Goal: Information Seeking & Learning: Learn about a topic

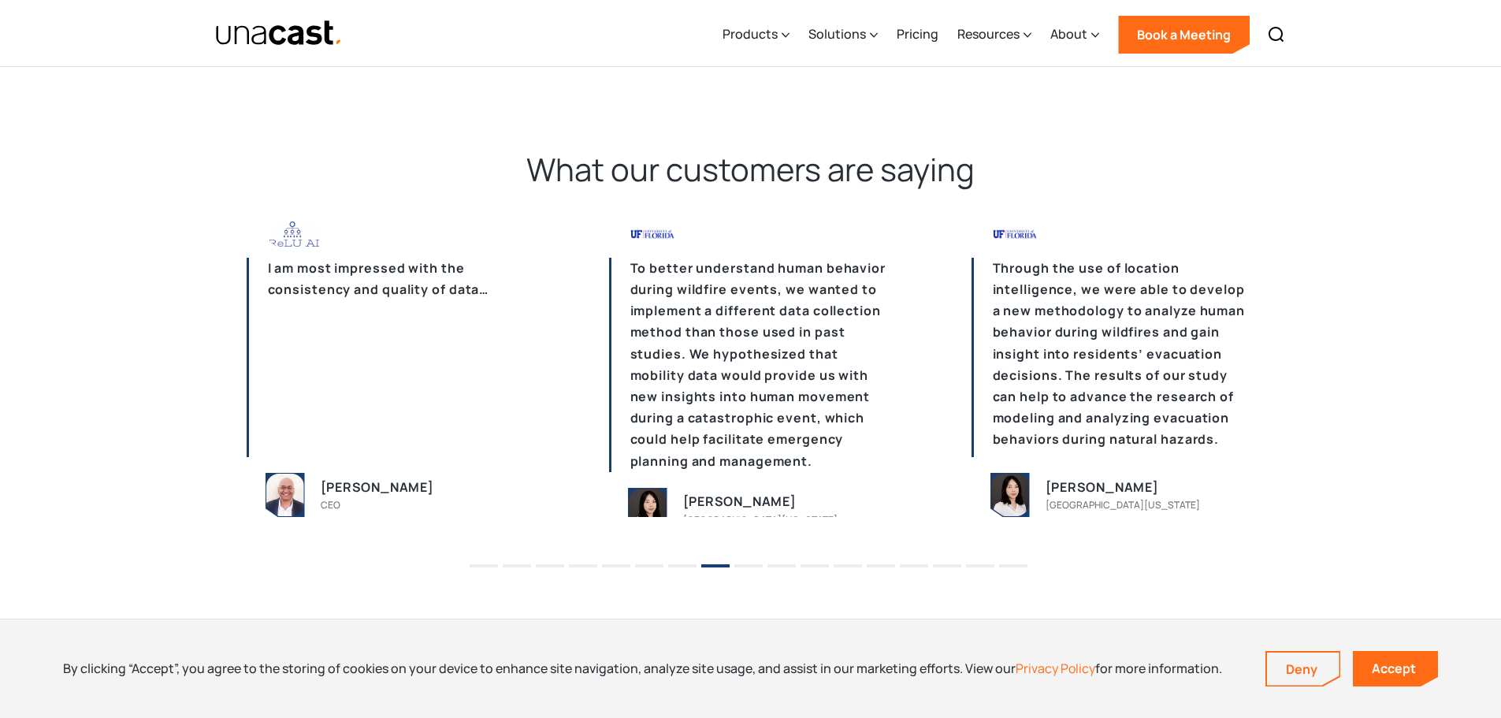
scroll to position [3782, 0]
click at [757, 46] on div "Products" at bounding box center [756, 34] width 67 height 65
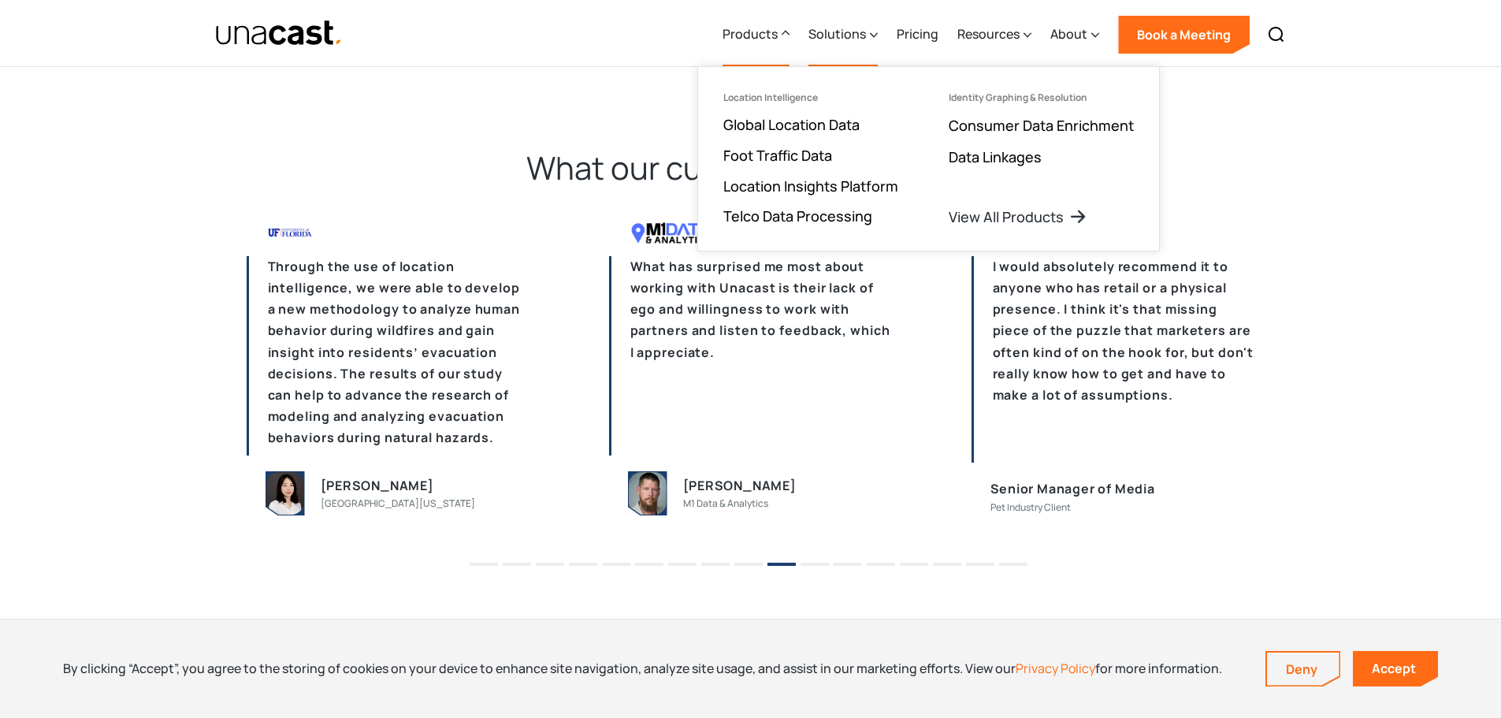
click at [838, 44] on div "Solutions" at bounding box center [842, 34] width 69 height 65
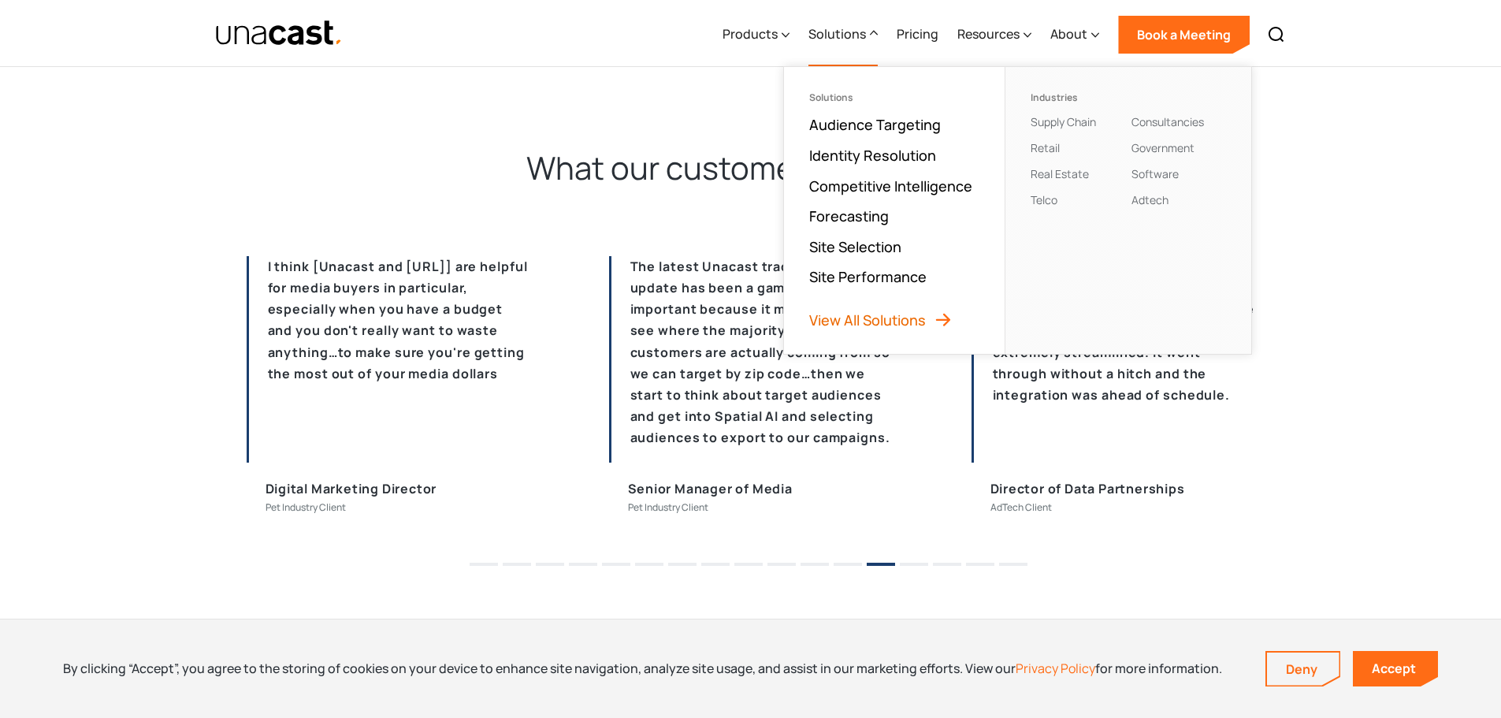
click at [888, 315] on link "View All Solutions" at bounding box center [880, 319] width 143 height 19
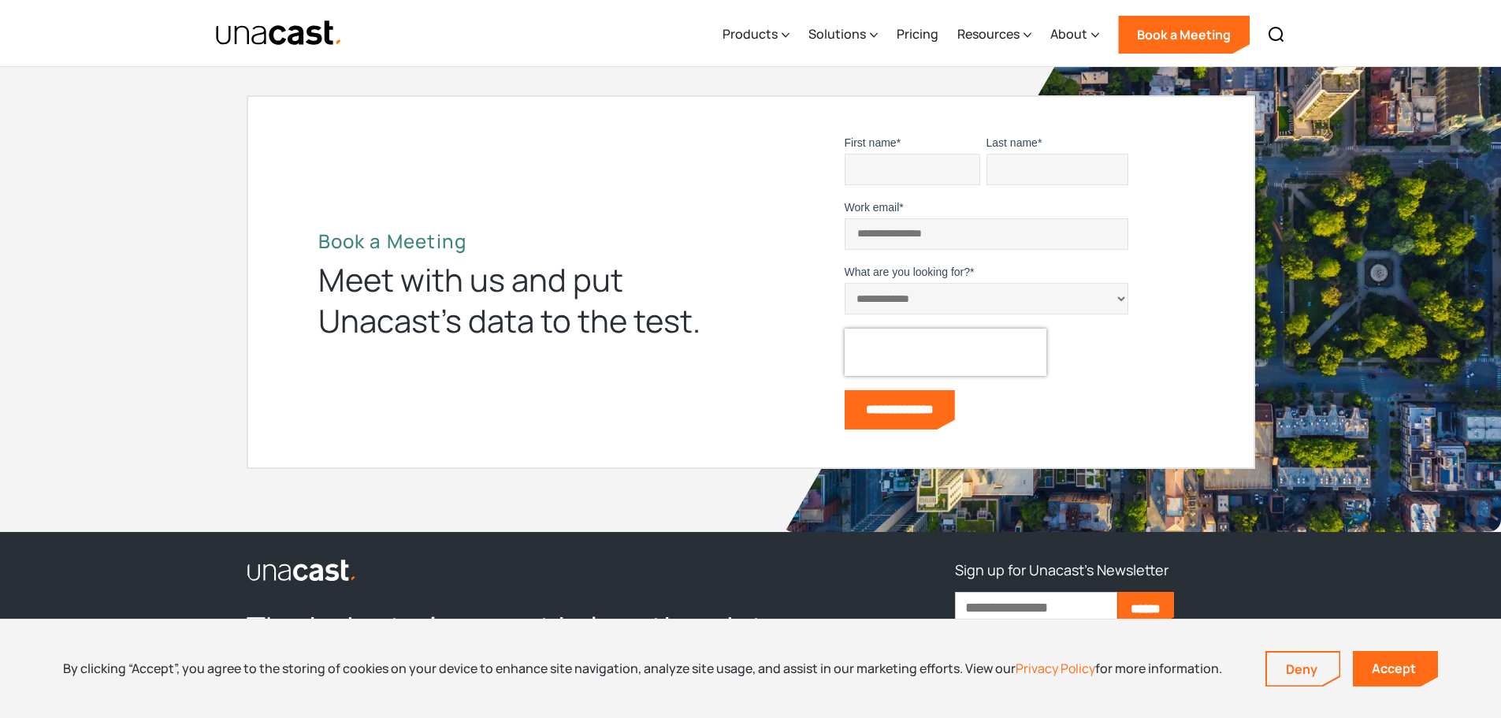
scroll to position [1418, 0]
click at [842, 27] on div "Solutions" at bounding box center [837, 33] width 58 height 19
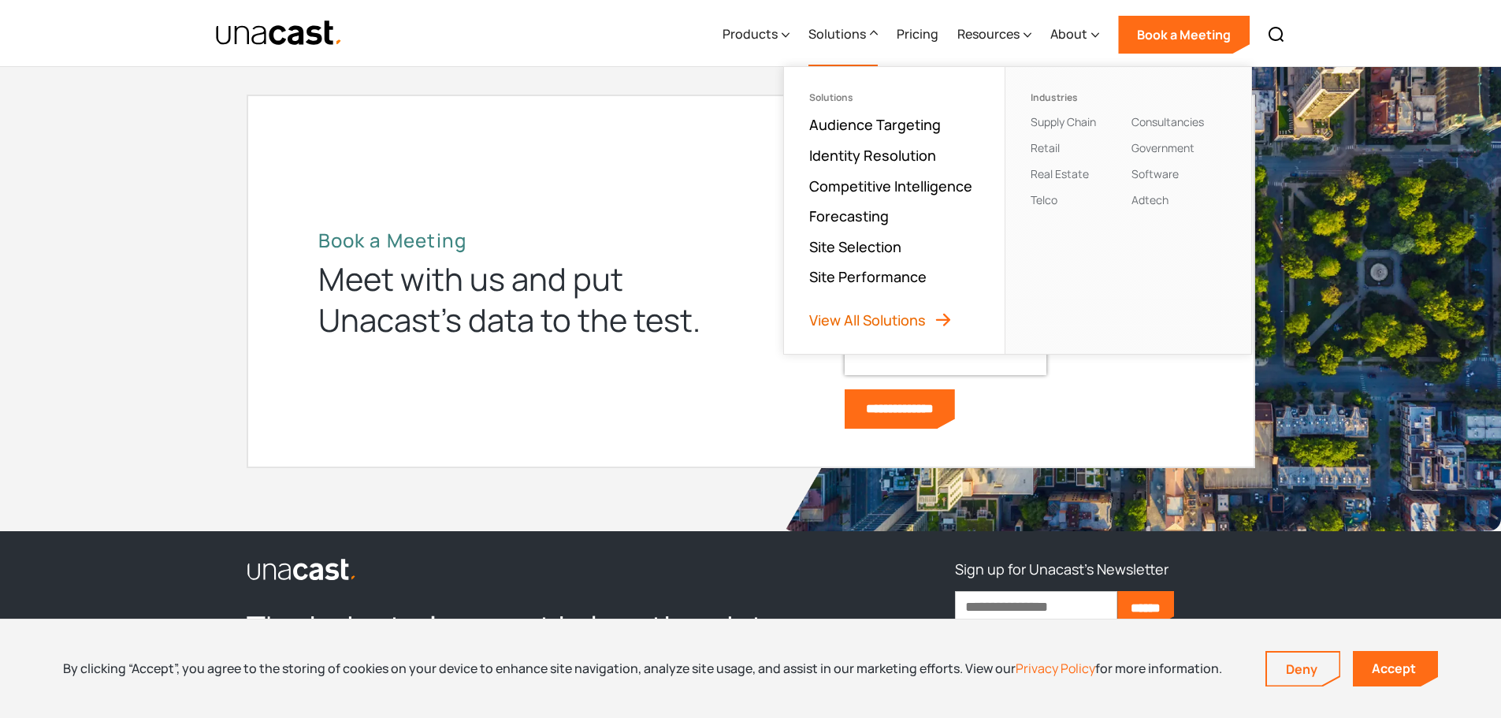
click at [888, 326] on link "View All Solutions" at bounding box center [880, 319] width 143 height 19
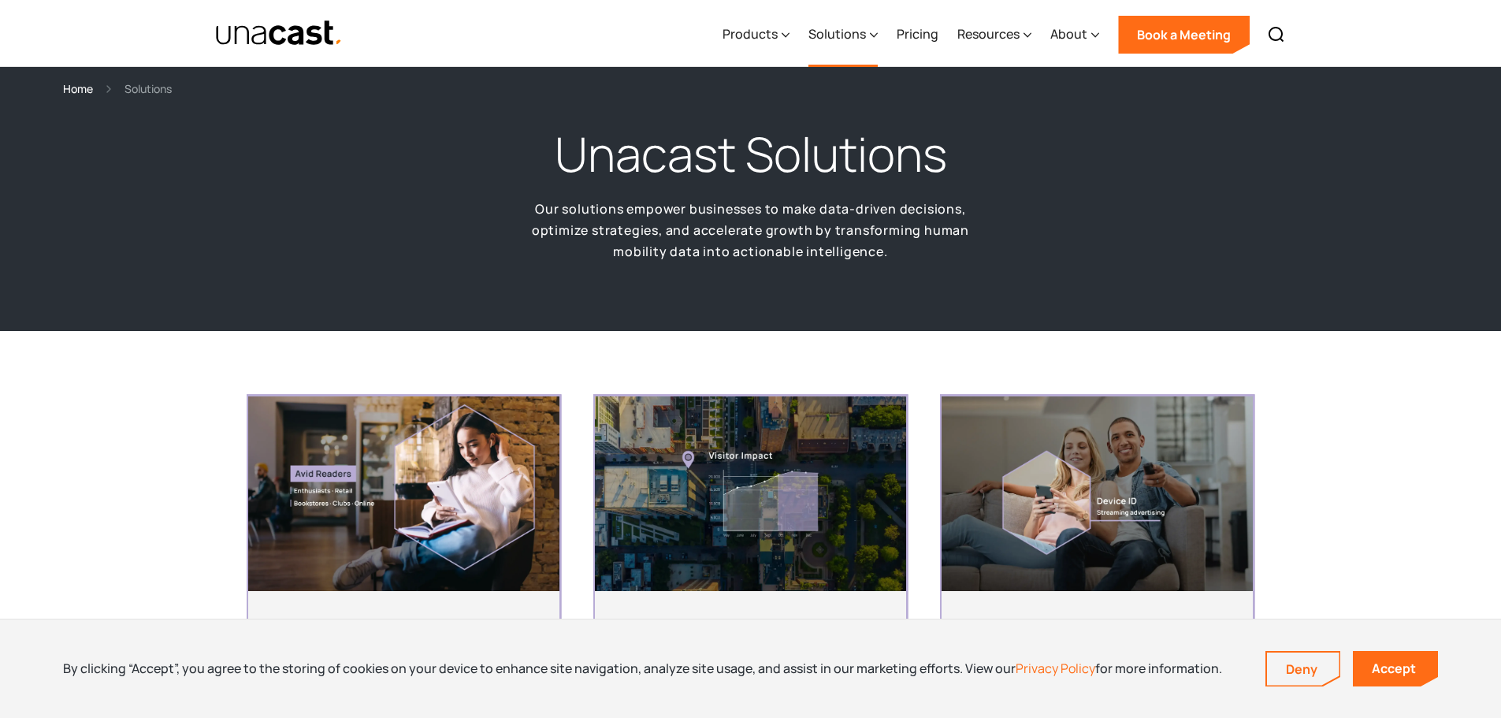
click at [830, 32] on div "Solutions" at bounding box center [837, 33] width 58 height 19
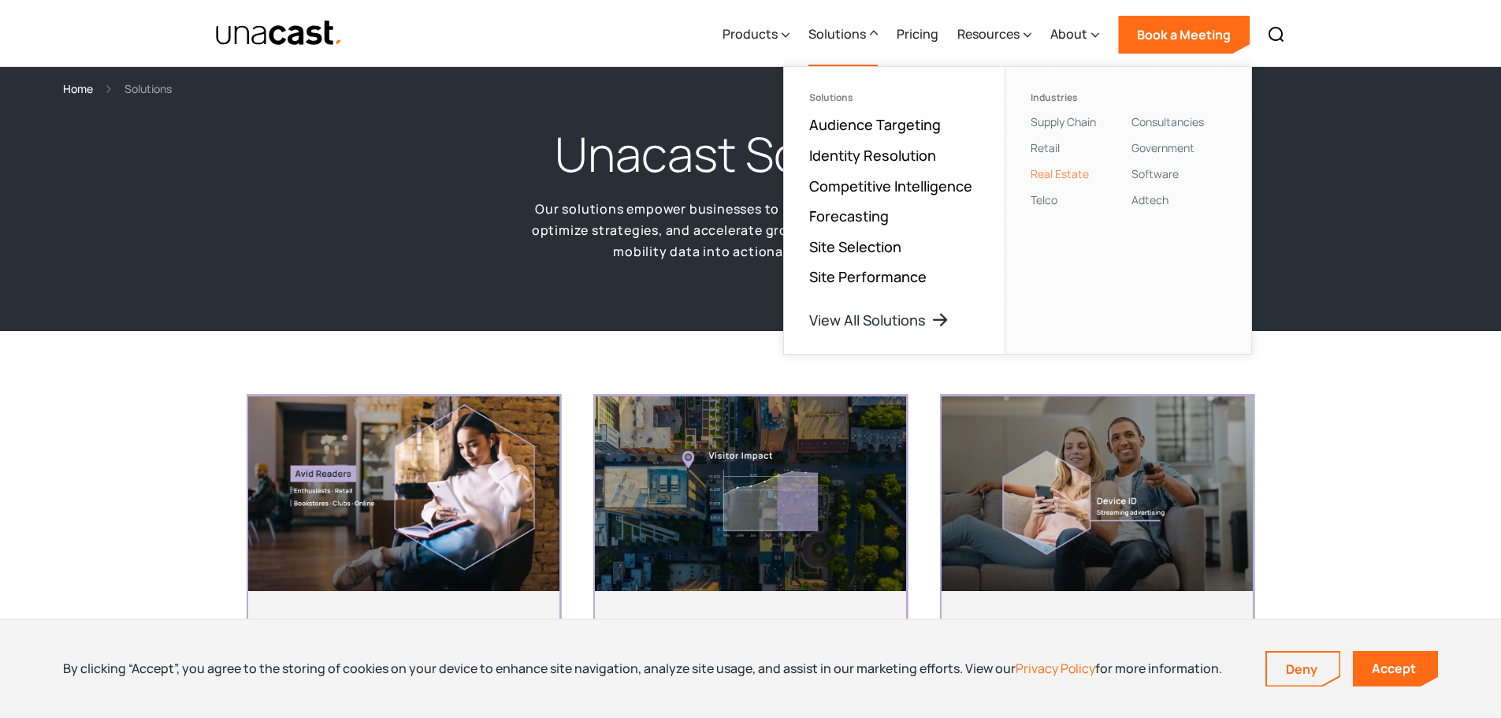
click at [1064, 171] on link "Real Estate" at bounding box center [1060, 173] width 58 height 15
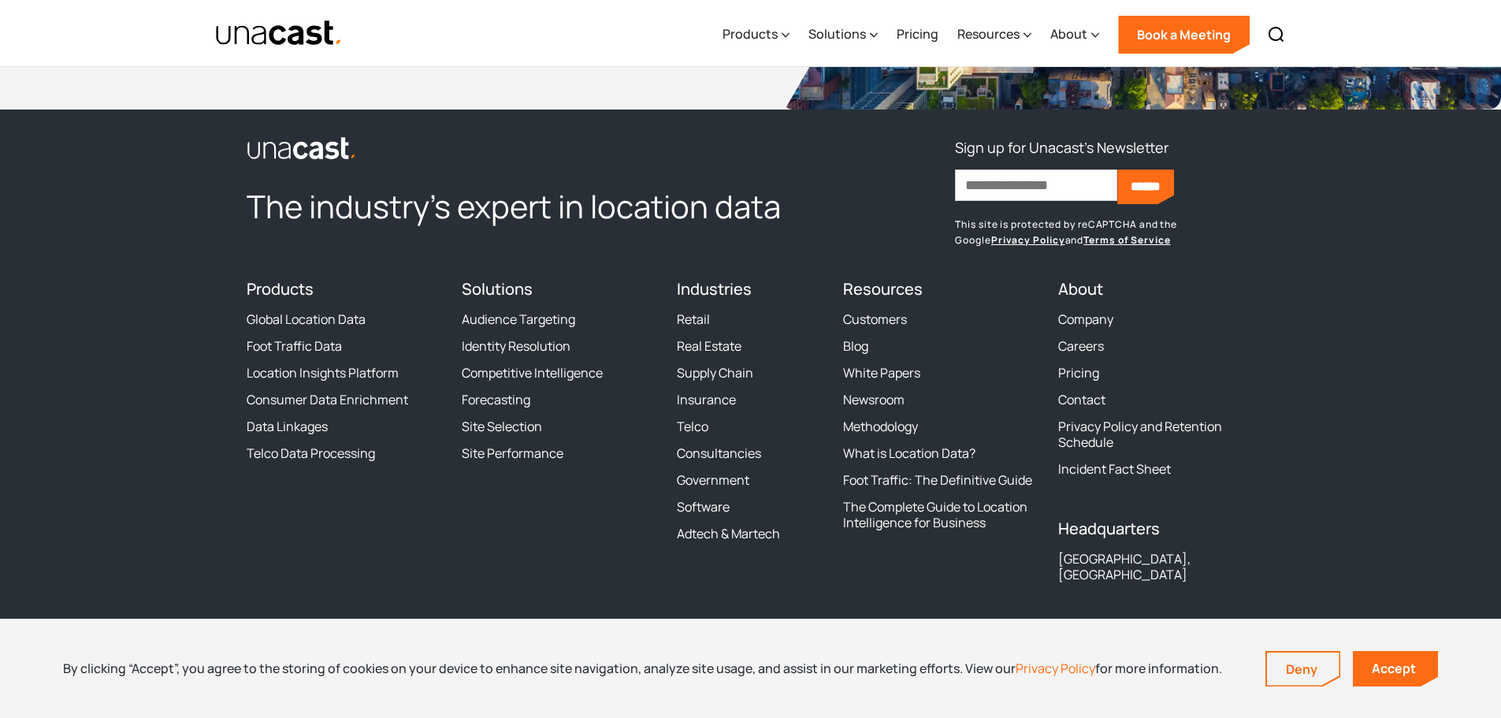
scroll to position [3694, 0]
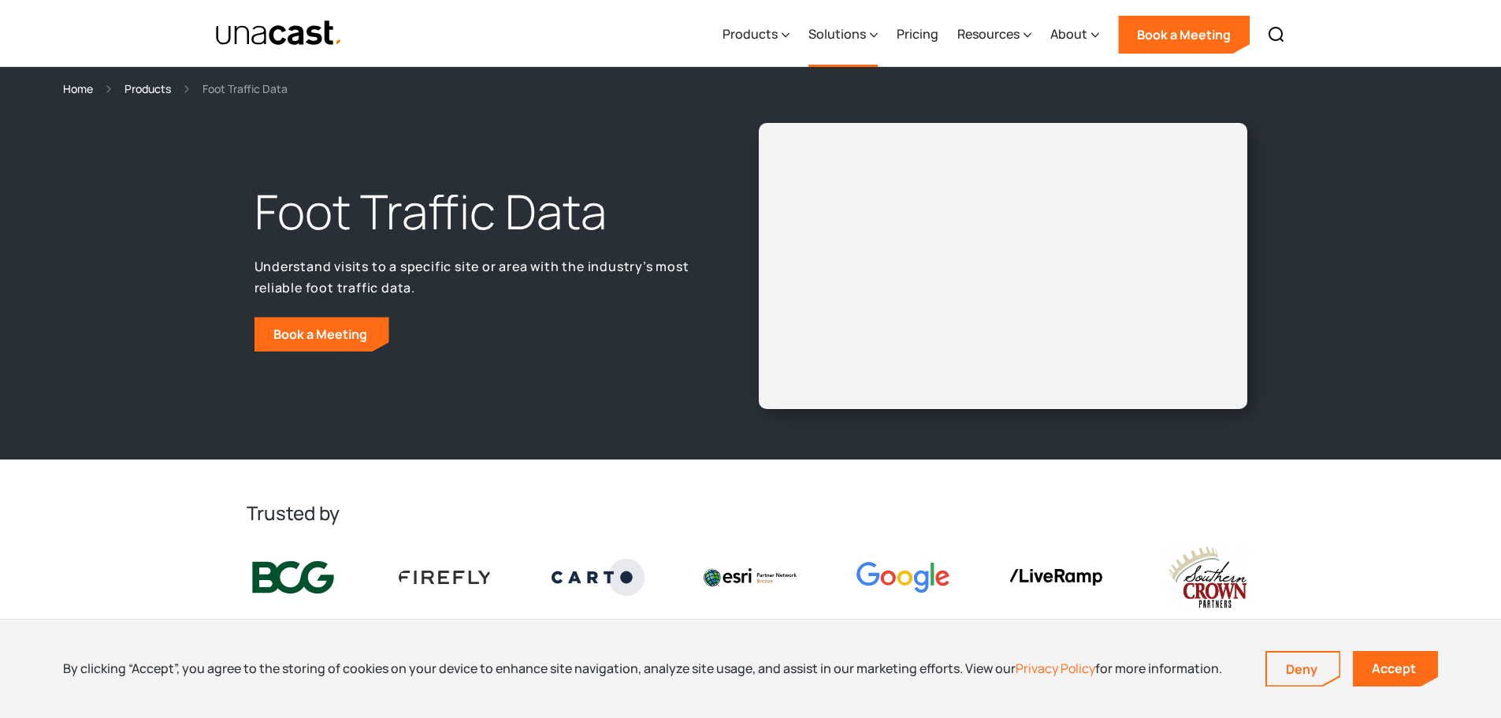
click at [874, 23] on div "Solutions" at bounding box center [842, 34] width 69 height 65
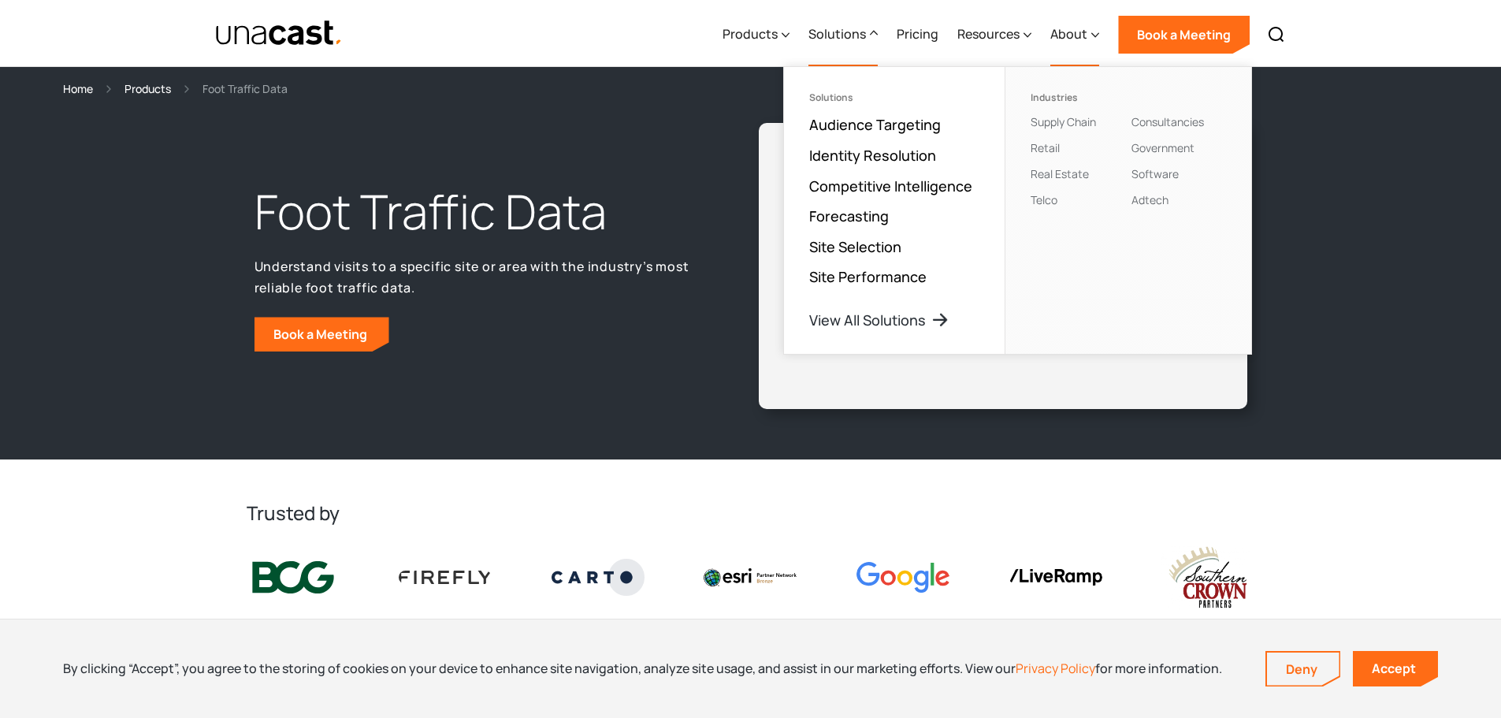
click at [1064, 31] on div "About" at bounding box center [1068, 33] width 37 height 19
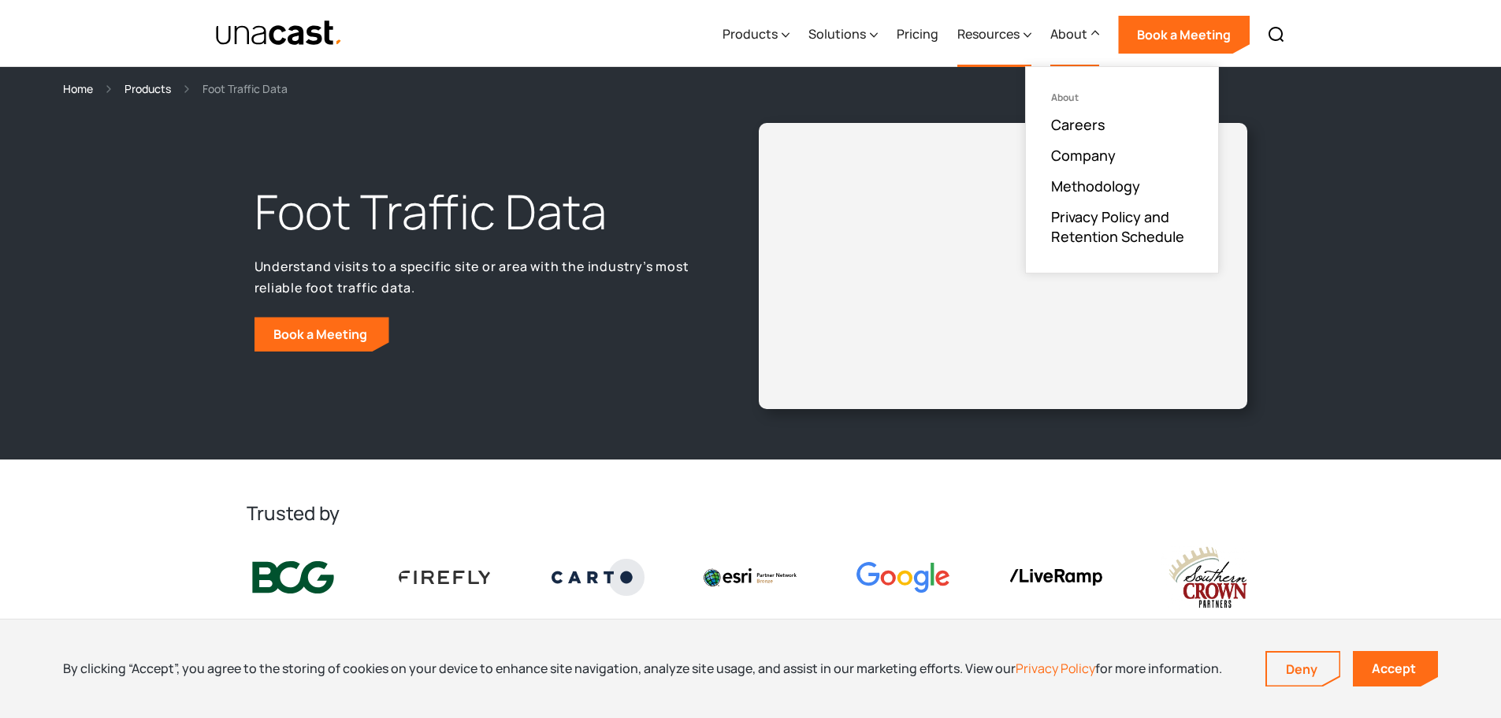
click at [1020, 35] on div "Resources" at bounding box center [988, 33] width 62 height 19
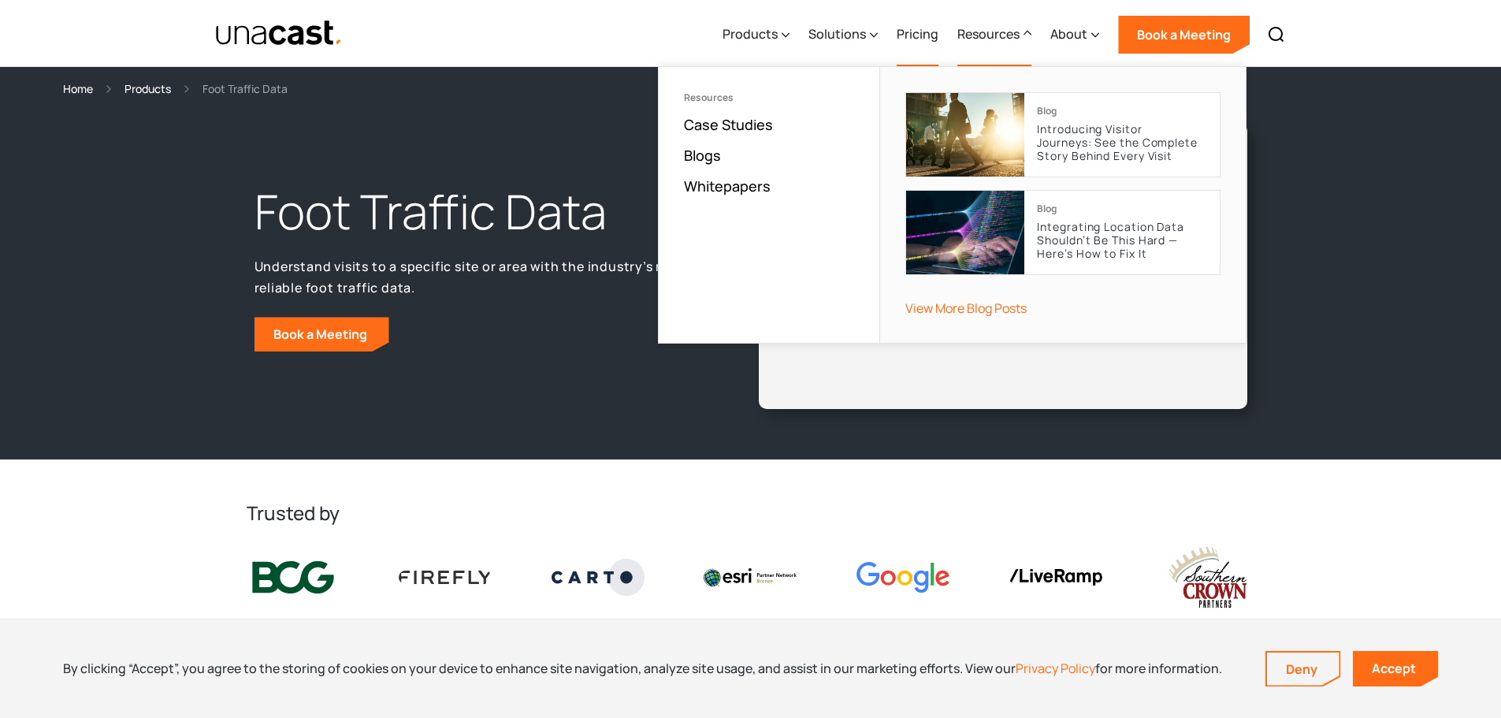
click at [916, 29] on link "Pricing" at bounding box center [918, 34] width 42 height 65
